Goal: Check status: Check status

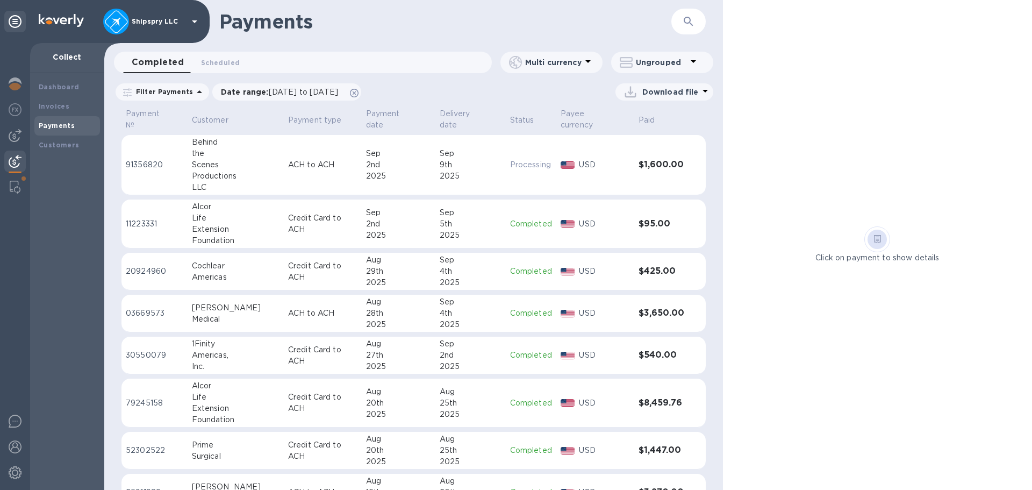
click at [15, 161] on img at bounding box center [15, 161] width 13 height 13
click at [54, 106] on b "Invoices" at bounding box center [54, 106] width 31 height 8
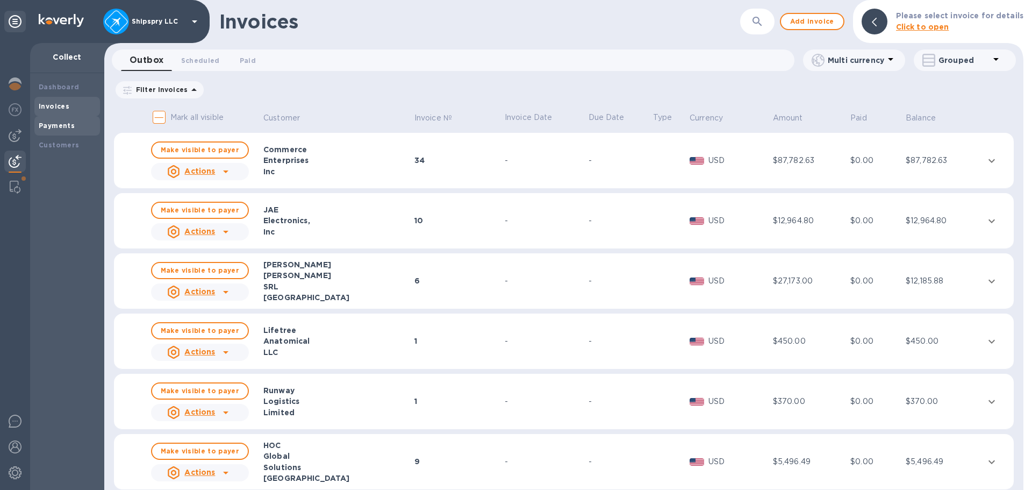
click at [60, 122] on b "Payments" at bounding box center [57, 126] width 36 height 8
